Goal: Transaction & Acquisition: Book appointment/travel/reservation

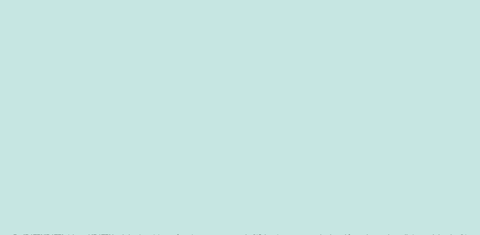
scroll to position [134, 0]
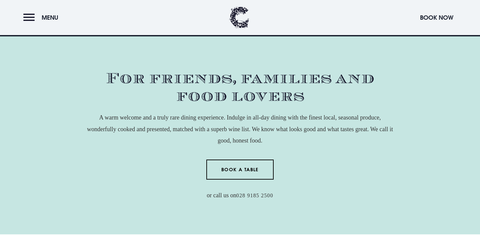
scroll to position [201, 0]
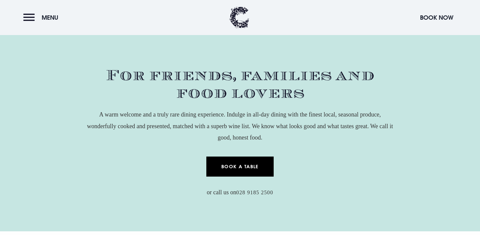
click at [237, 163] on link "Book a Table" at bounding box center [240, 166] width 68 height 20
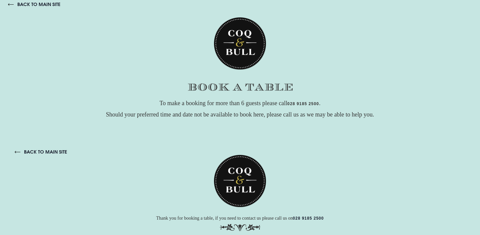
scroll to position [12, 0]
